Goal: Check status: Check status

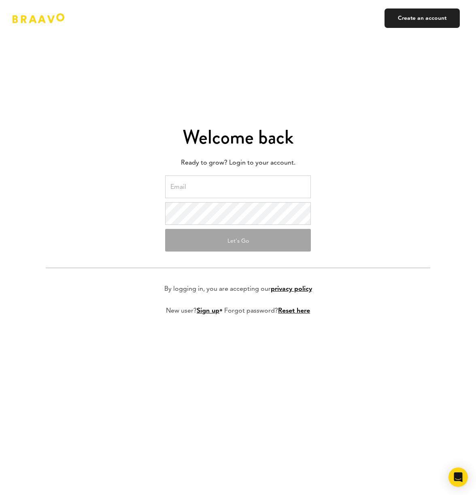
type input "[EMAIL_ADDRESS][DOMAIN_NAME]"
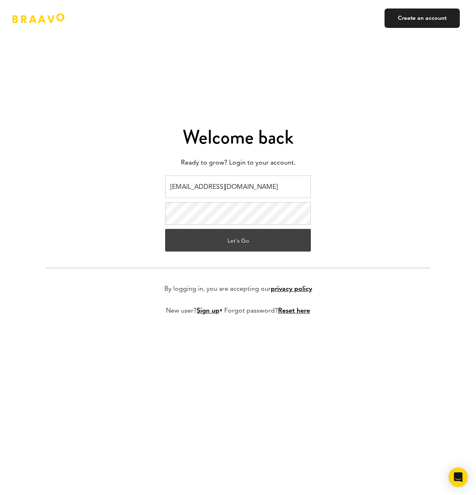
click at [227, 244] on button "Let's Go" at bounding box center [238, 240] width 146 height 23
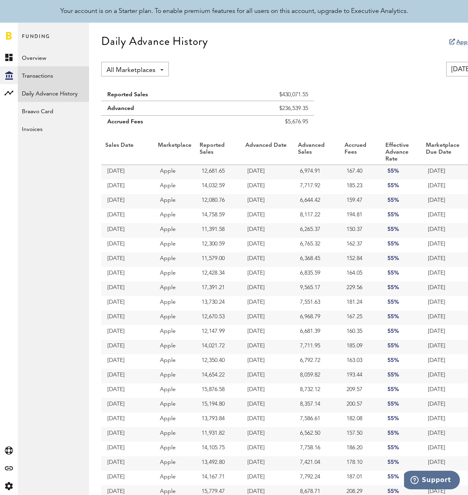
click at [24, 77] on link "Transactions" at bounding box center [53, 75] width 71 height 18
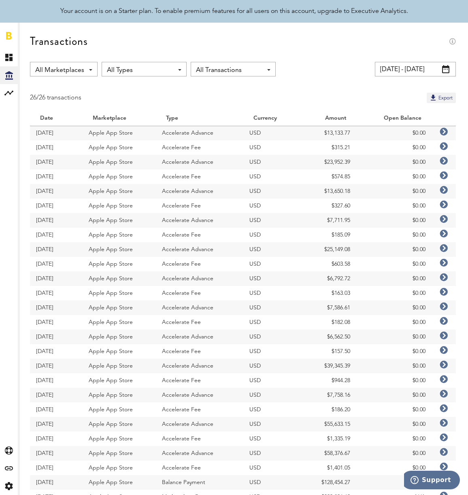
click at [447, 68] on span at bounding box center [445, 69] width 7 height 8
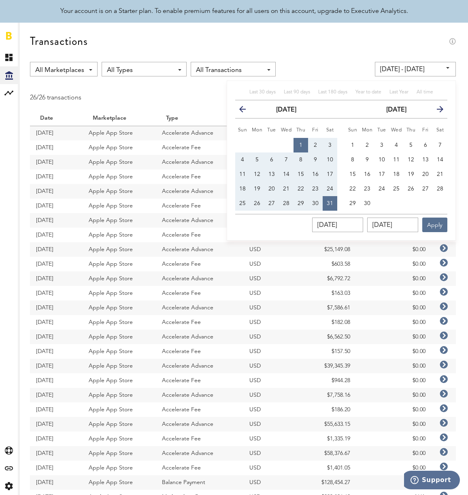
click at [437, 111] on icon "button" at bounding box center [437, 111] width 0 height 0
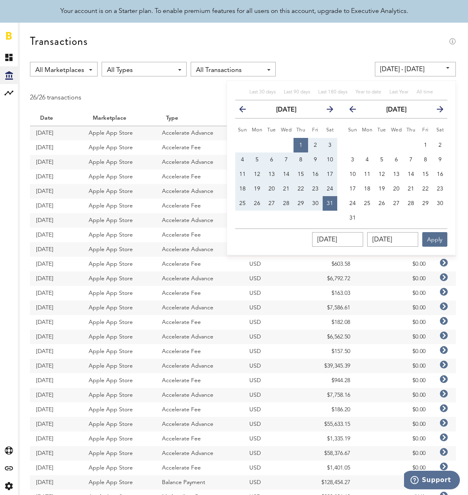
click at [437, 111] on icon "button" at bounding box center [437, 111] width 0 height 0
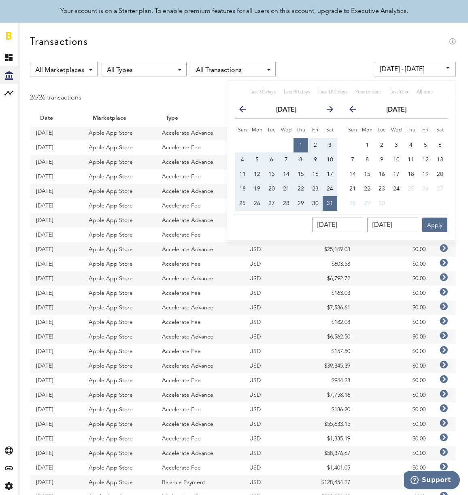
click at [441, 109] on th "next" at bounding box center [440, 109] width 15 height 18
click at [327, 111] on icon "button" at bounding box center [327, 111] width 0 height 0
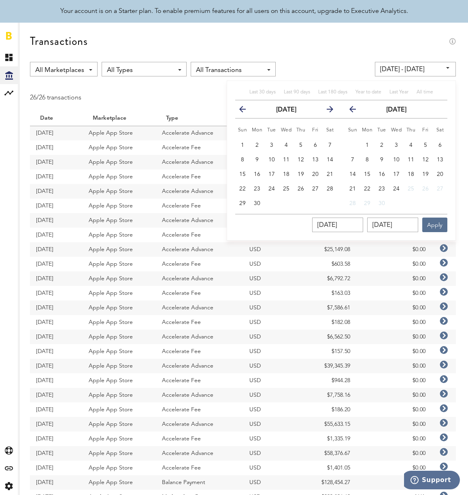
click at [327, 111] on icon "button" at bounding box center [327, 111] width 0 height 0
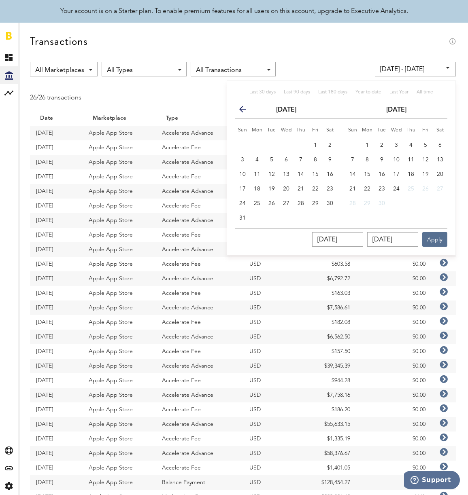
click at [329, 110] on th "next" at bounding box center [329, 109] width 15 height 18
click at [367, 143] on span "1" at bounding box center [366, 145] width 3 height 6
type input "[DATE] - [DATE]"
type input "[DATE]"
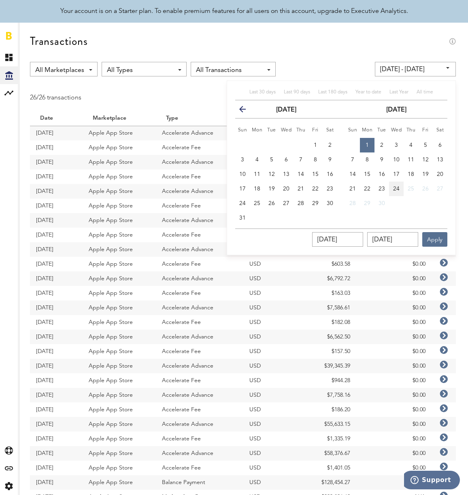
click at [397, 190] on span "24" at bounding box center [396, 189] width 6 height 6
type input "[DATE] - [DATE]"
type input "[DATE]"
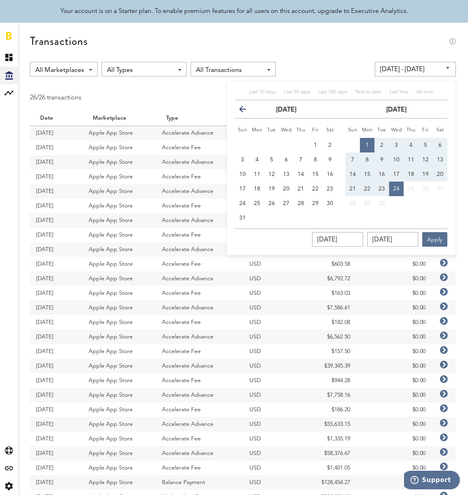
click at [436, 238] on button "Apply" at bounding box center [434, 239] width 25 height 15
